Goal: Transaction & Acquisition: Download file/media

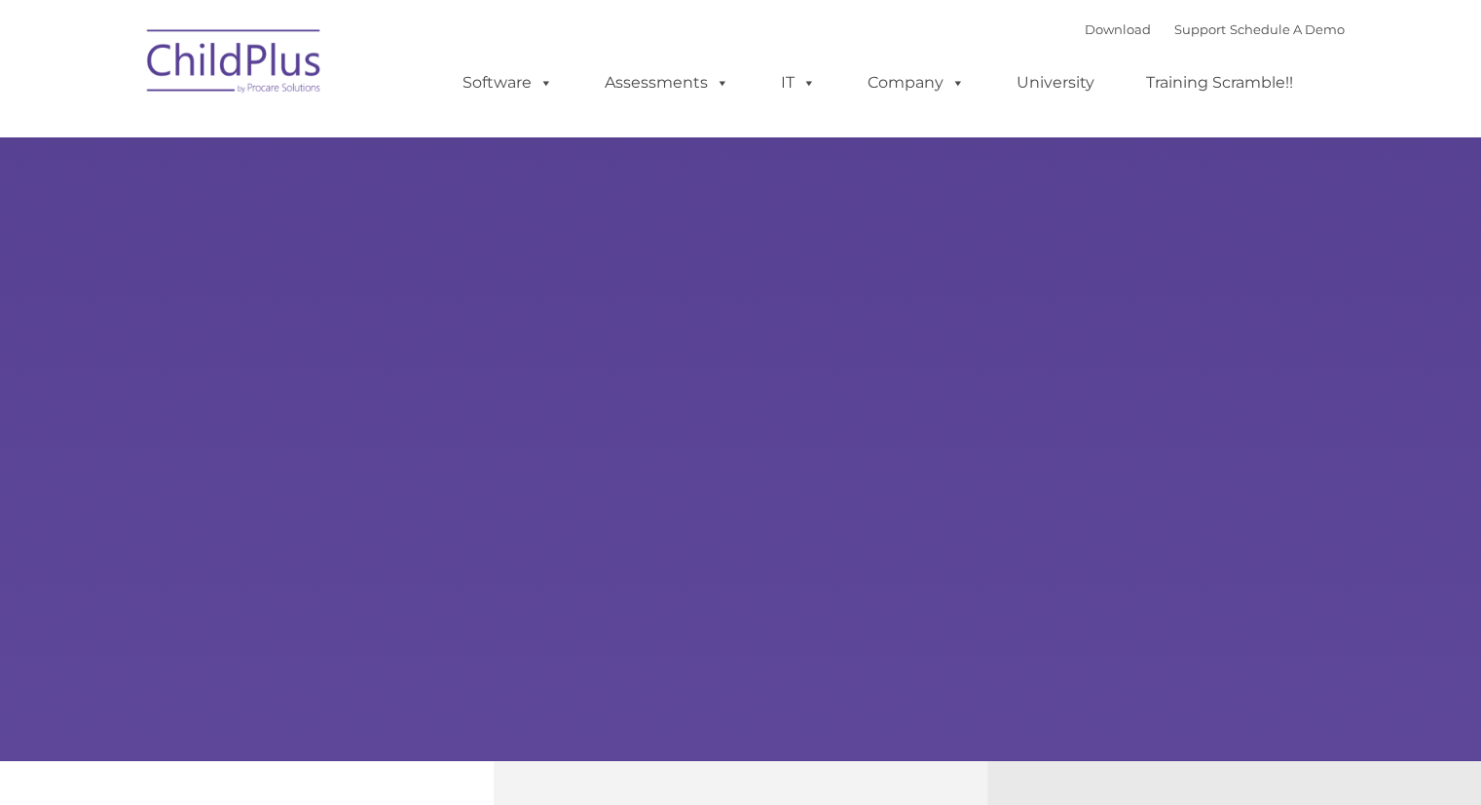
select select "MEDIUM"
type input ""
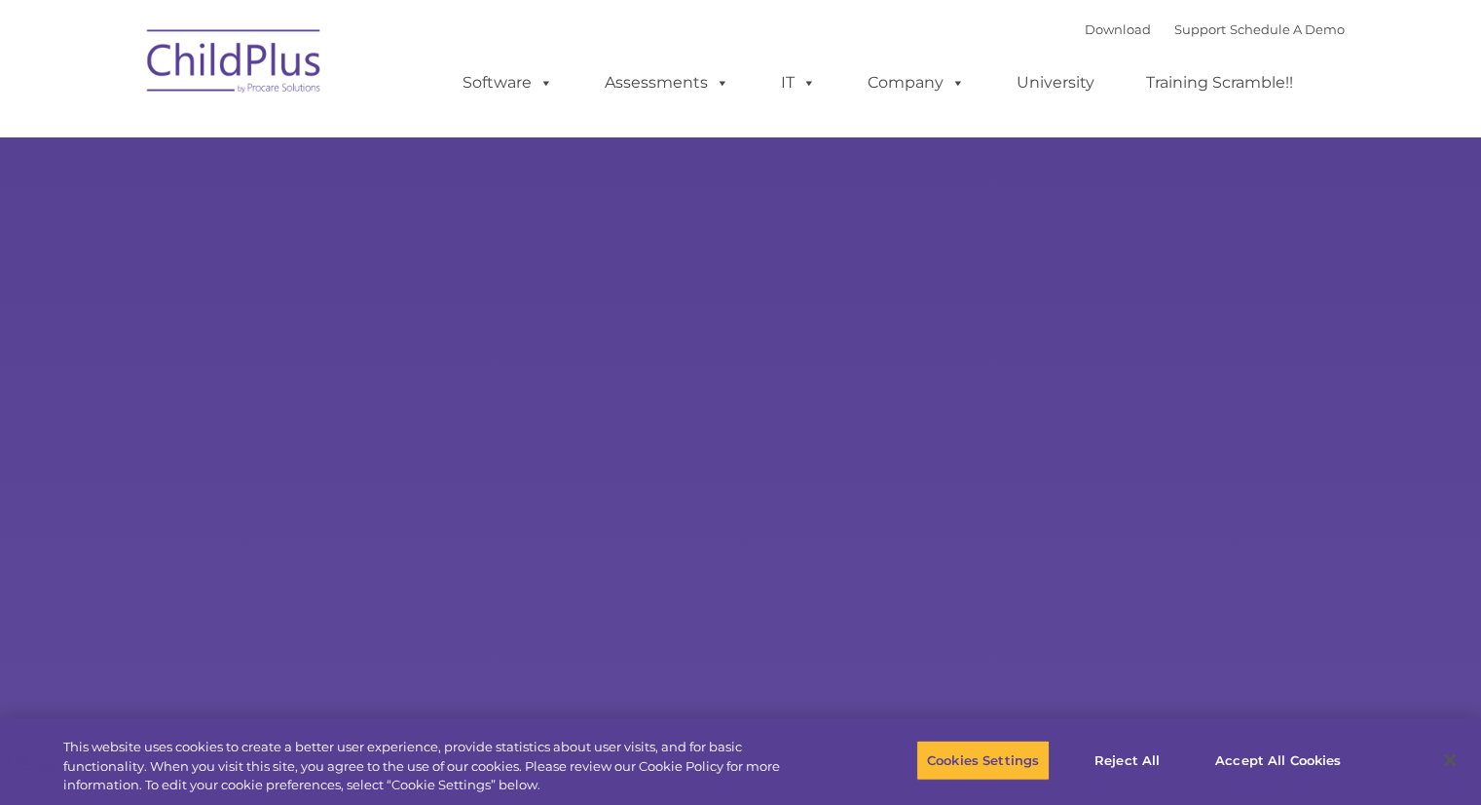
select select "MEDIUM"
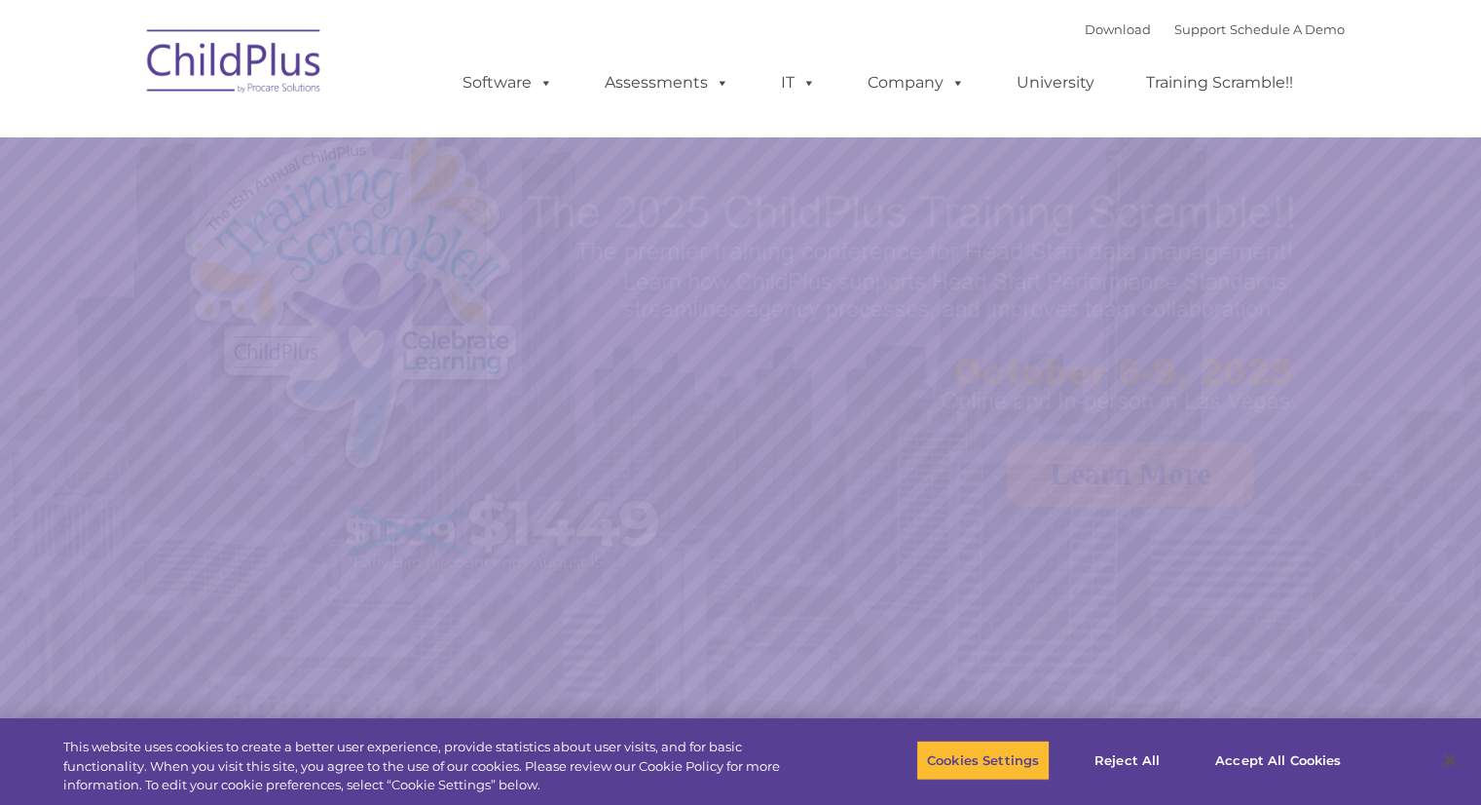
select select "MEDIUM"
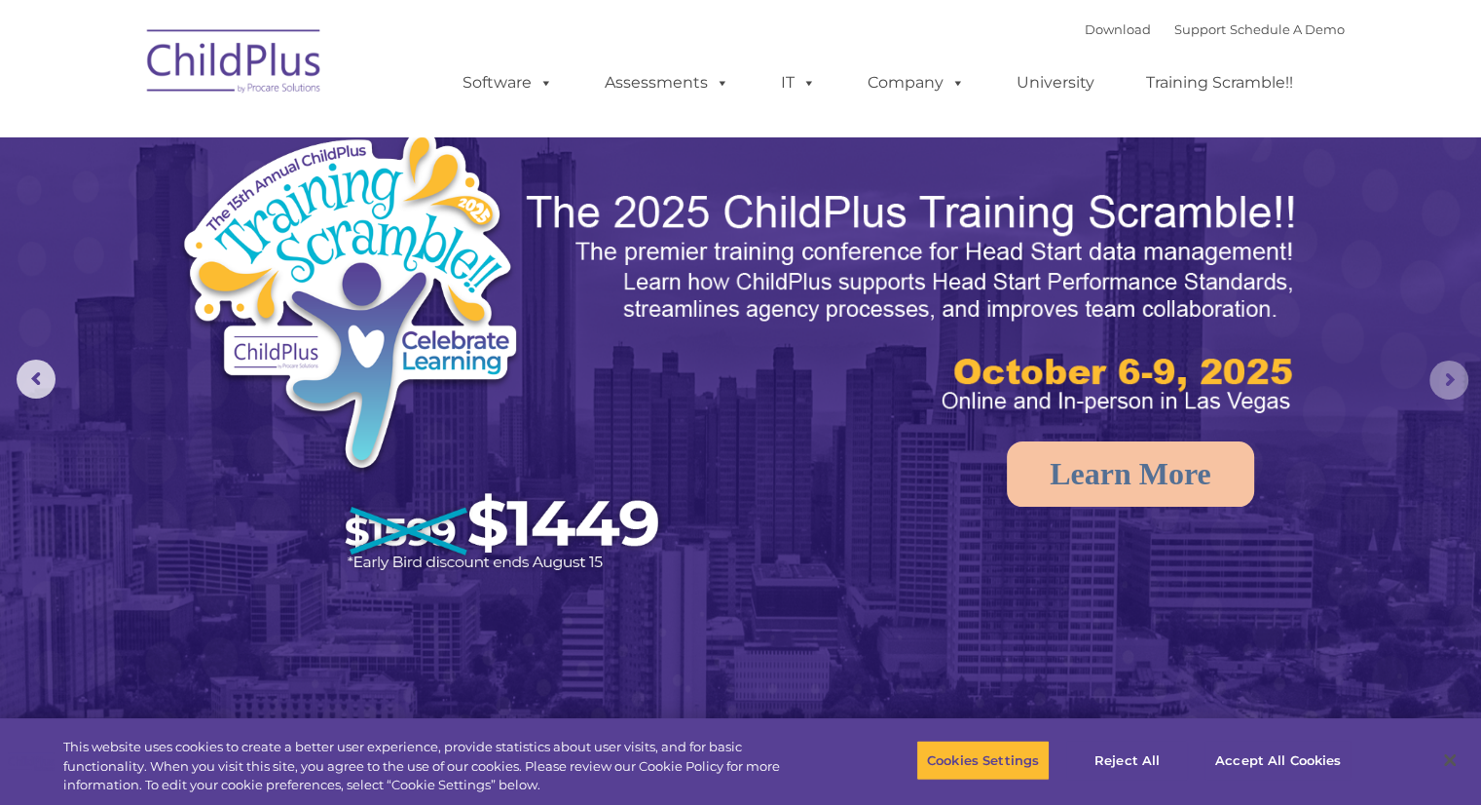
click at [1465, 370] on rs-arrow at bounding box center [1449, 379] width 39 height 39
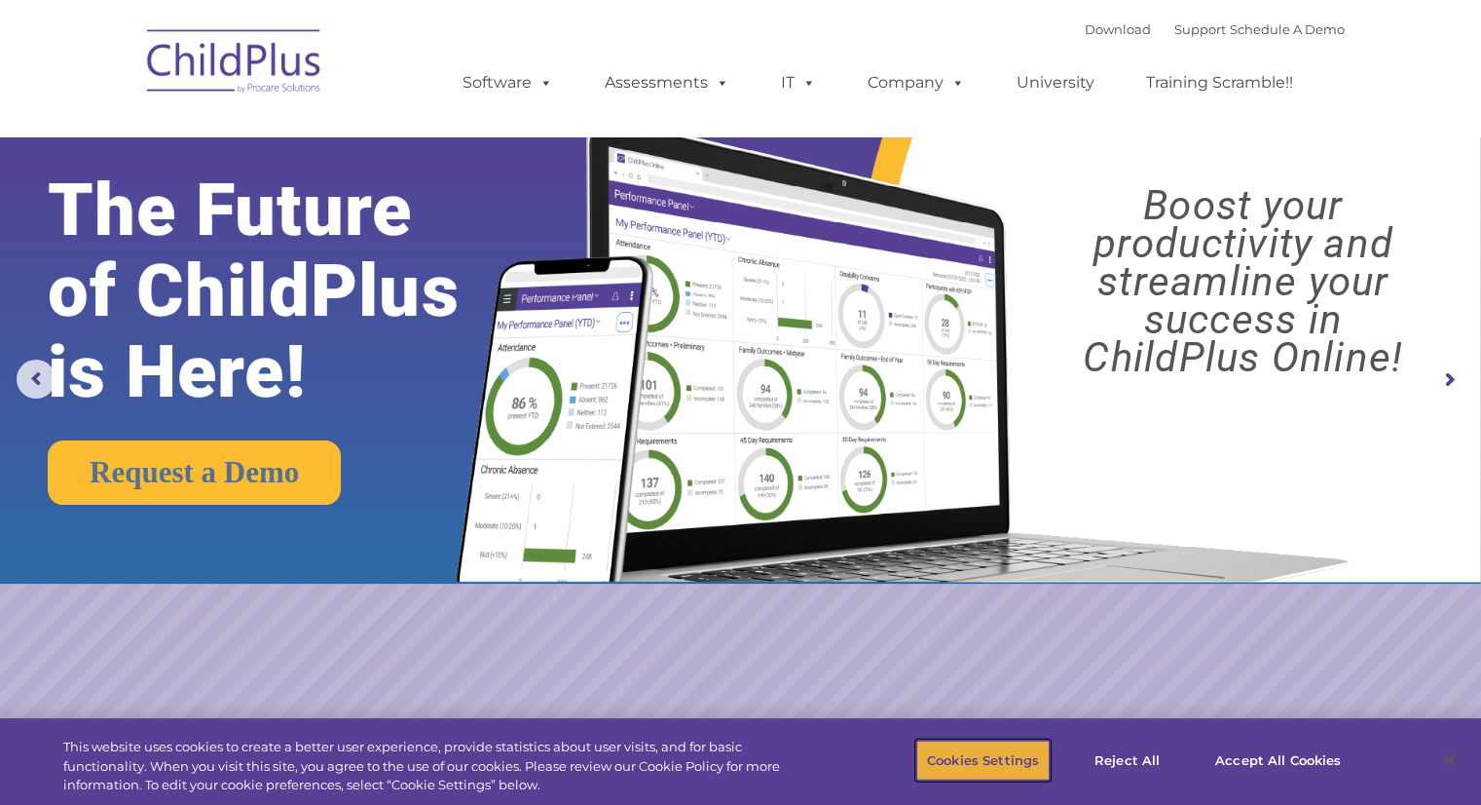
click at [967, 759] on button "Cookies Settings" at bounding box center [983, 759] width 133 height 41
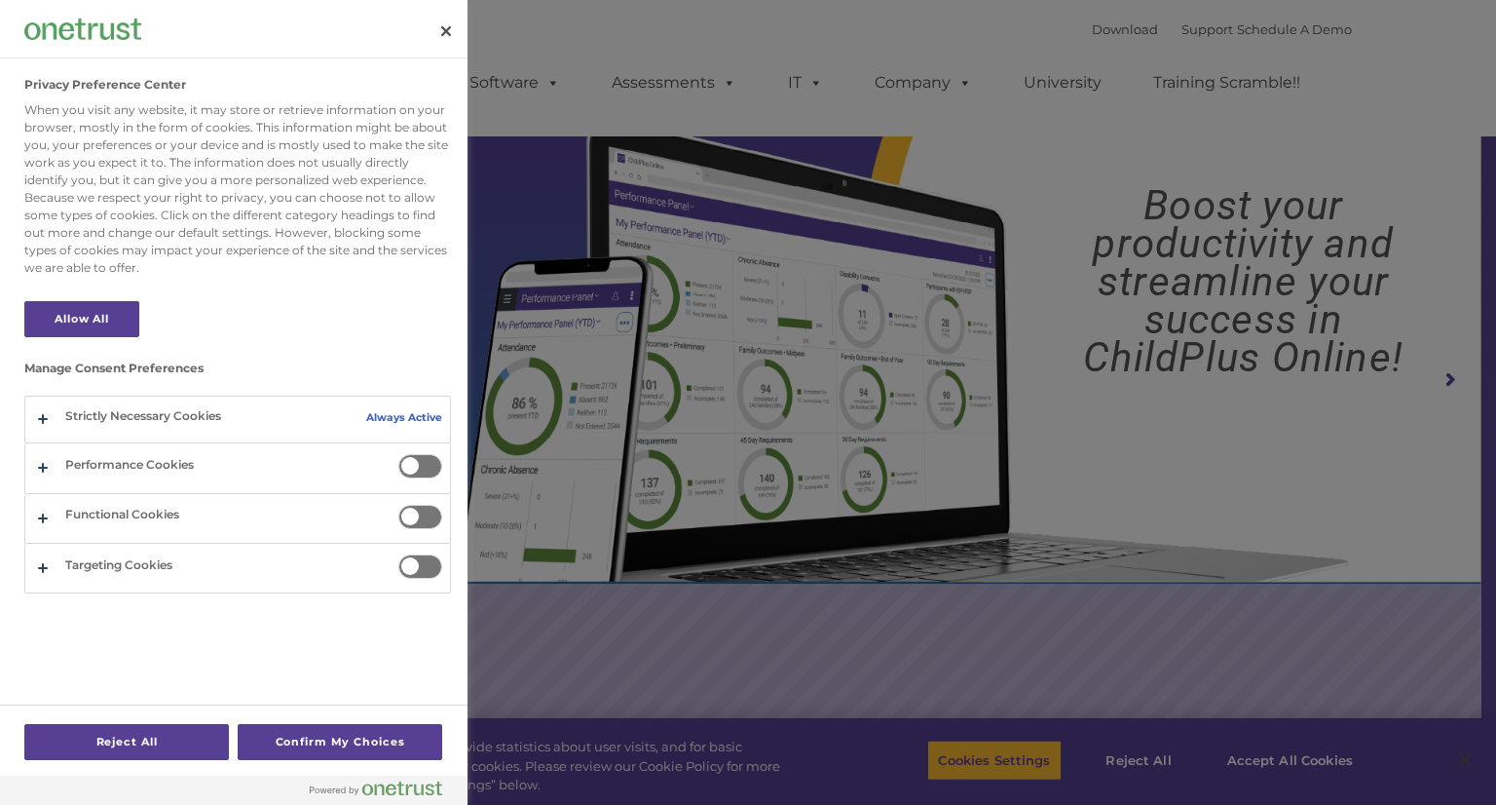
click at [1287, 768] on div at bounding box center [748, 402] width 1496 height 805
click at [447, 35] on button "Close" at bounding box center [446, 31] width 43 height 43
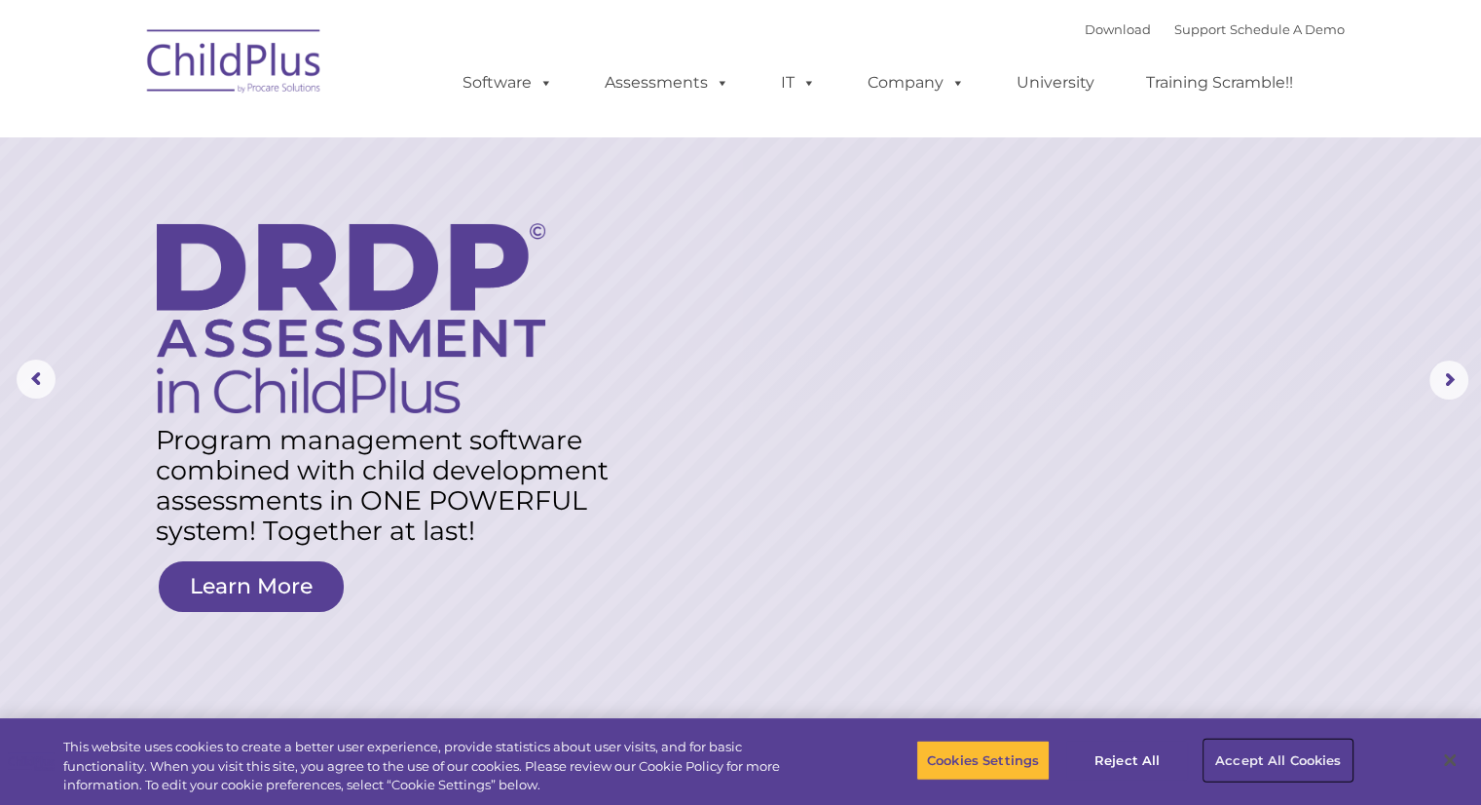
click at [1251, 761] on button "Accept All Cookies" at bounding box center [1278, 759] width 147 height 41
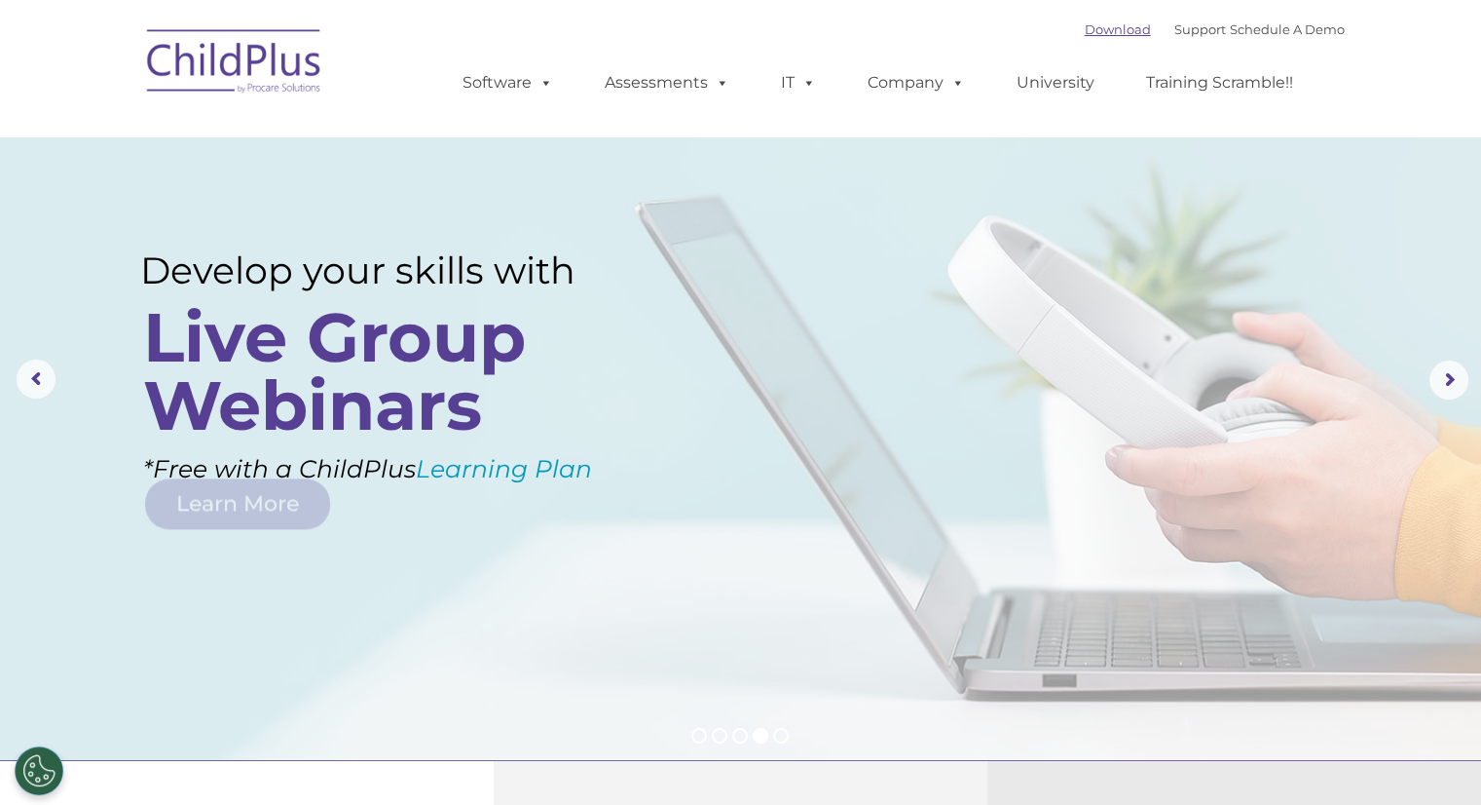
click at [1085, 32] on link "Download" at bounding box center [1118, 29] width 66 height 16
